Goal: Share content: Share content

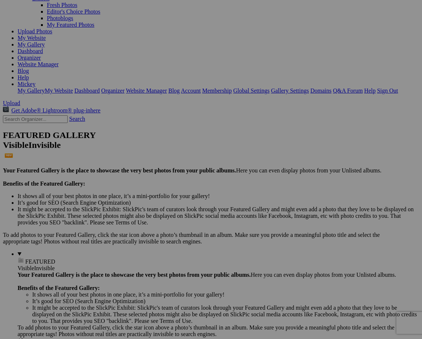
scroll to position [73, 0]
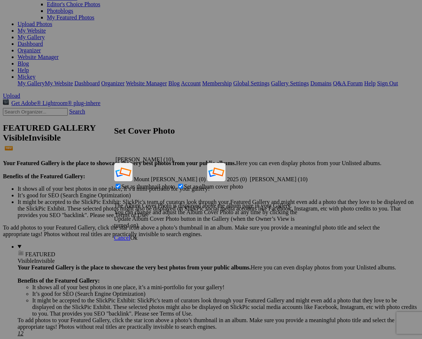
click at [138, 235] on span "Ok" at bounding box center [133, 238] width 7 height 6
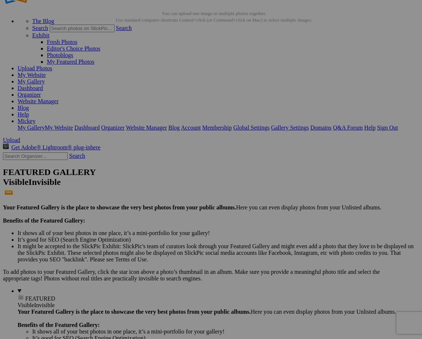
scroll to position [8, 0]
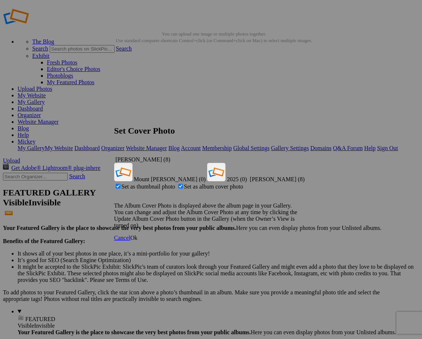
click at [138, 235] on span "Ok" at bounding box center [133, 238] width 7 height 6
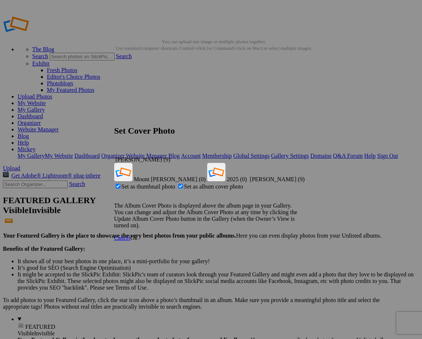
click at [138, 235] on span "Ok" at bounding box center [133, 238] width 7 height 6
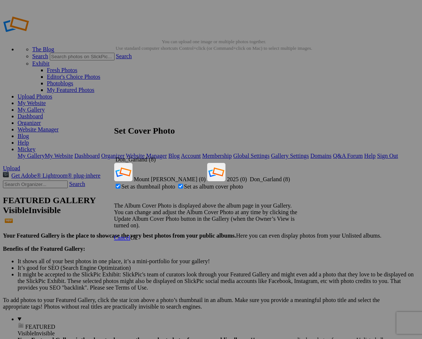
click at [138, 235] on link "Ok" at bounding box center [133, 238] width 7 height 6
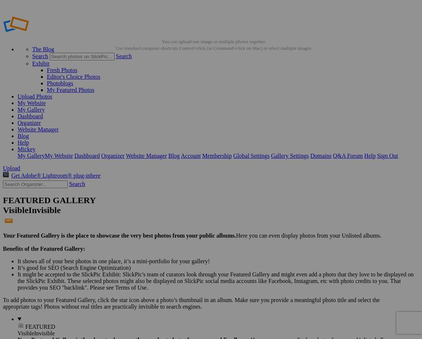
click at [201, 153] on link "Account" at bounding box center [191, 156] width 20 height 6
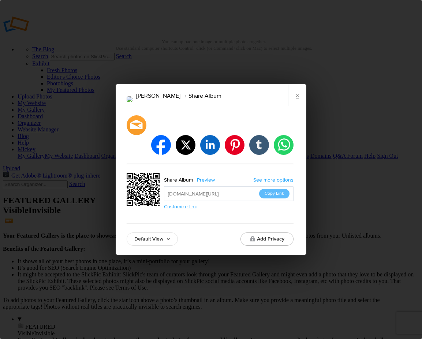
drag, startPoint x: 273, startPoint y: 184, endPoint x: 272, endPoint y: 191, distance: 7.1
click at [273, 189] on button "Copy Link" at bounding box center [274, 194] width 30 height 10
click at [259, 198] on div "facebook twitter linkedin pinterest tumblr whatsapp Share Album Preview See mor…" at bounding box center [210, 180] width 167 height 130
click at [279, 177] on link "See more options" at bounding box center [273, 180] width 40 height 6
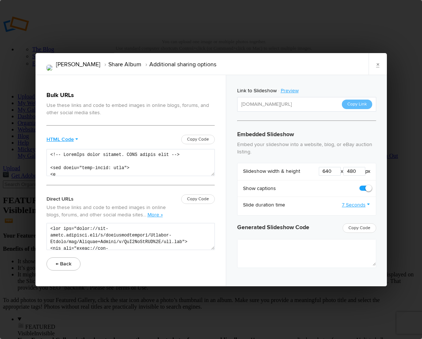
type textarea "<iframe src="[URL][DOMAIN_NAME]" width="640" height="480" frameborder=0 margin=…"
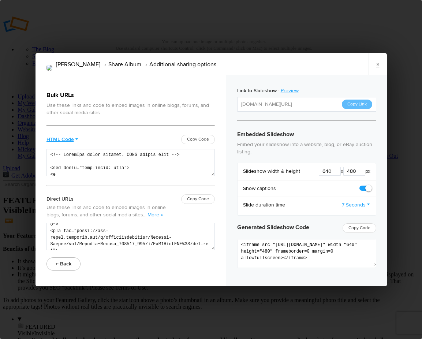
scroll to position [316, 0]
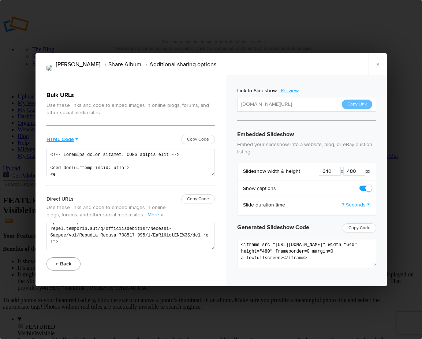
click at [66, 264] on button "← Back" at bounding box center [63, 263] width 34 height 13
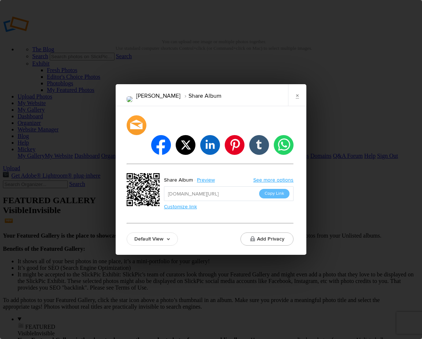
click at [169, 232] on link "Default View" at bounding box center [152, 238] width 51 height 13
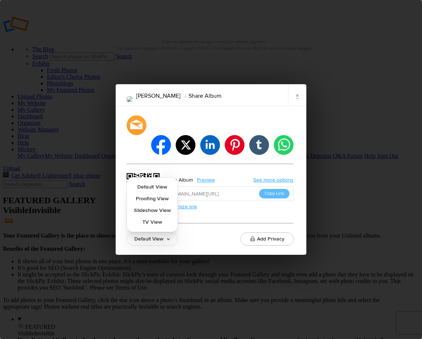
click at [196, 232] on div "Default View Default View Proofing View Slideshow View TV View Add Privacy" at bounding box center [210, 238] width 167 height 13
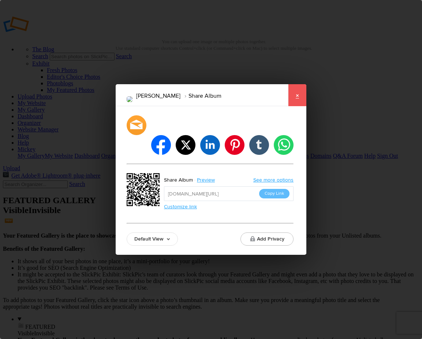
click at [300, 106] on link "×" at bounding box center [297, 95] width 18 height 22
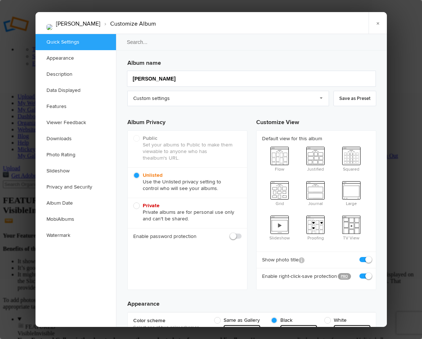
scroll to position [0, 0]
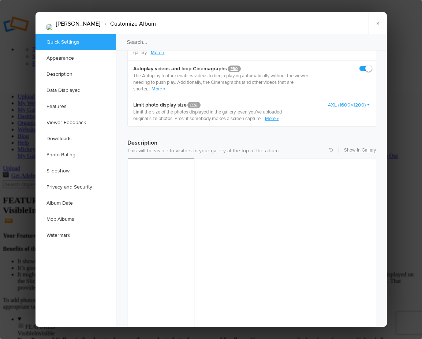
checkbox input "true"
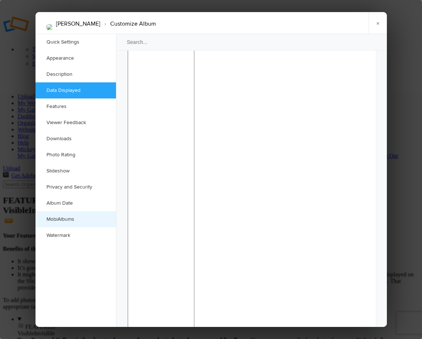
click at [55, 222] on link "MobiAlbums" at bounding box center [76, 219] width 81 height 16
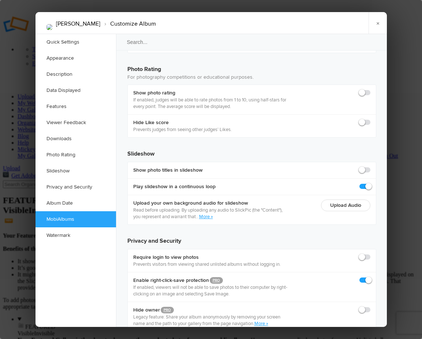
scroll to position [1583, 0]
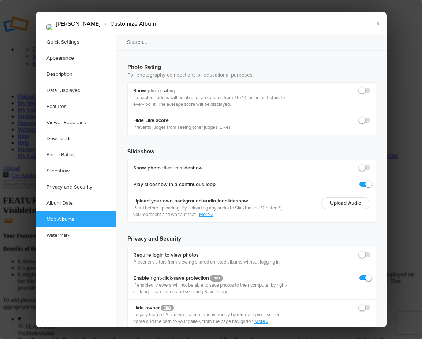
checkbox input "true"
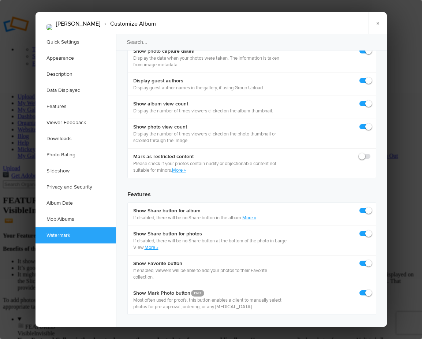
scroll to position [1091, 0]
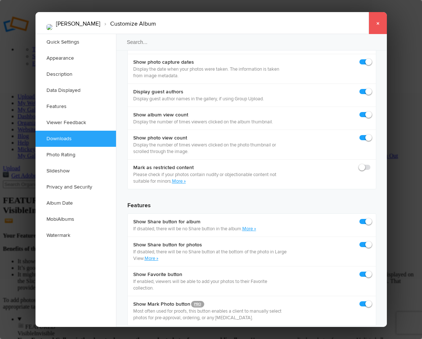
click at [375, 23] on link "×" at bounding box center [378, 23] width 18 height 22
